Goal: Task Accomplishment & Management: Use online tool/utility

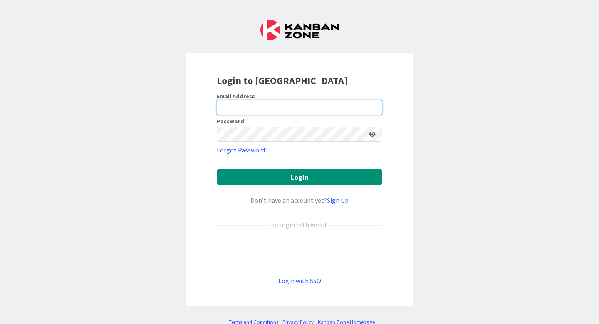
click at [272, 108] on input "email" at bounding box center [300, 107] width 166 height 15
type input "[PERSON_NAME][EMAIL_ADDRESS][PERSON_NAME][DOMAIN_NAME]"
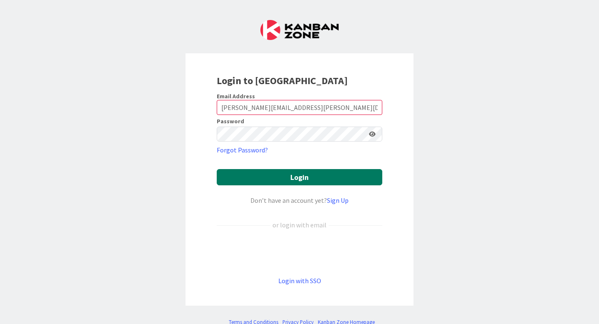
click at [309, 175] on button "Login" at bounding box center [300, 177] width 166 height 16
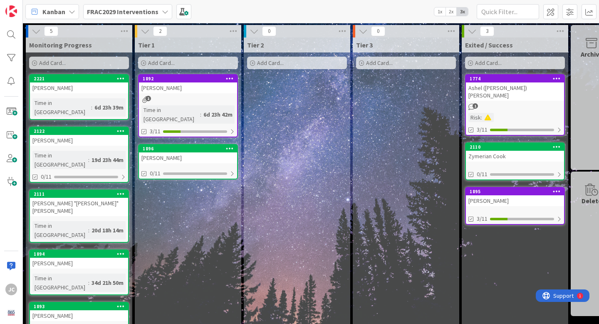
click at [133, 7] on b "FRAC2029 Interventions" at bounding box center [123, 11] width 72 height 8
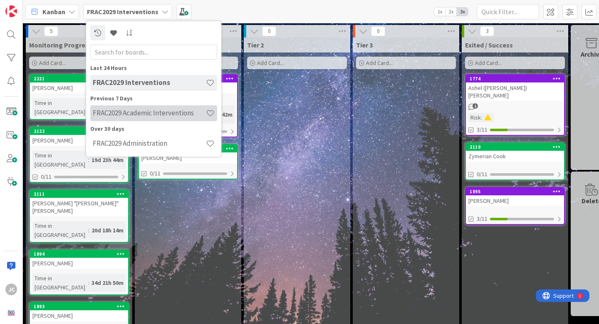
click at [142, 111] on h4 "FRAC2029 Academic Interventions" at bounding box center [149, 113] width 113 height 8
